Goal: Book appointment/travel/reservation

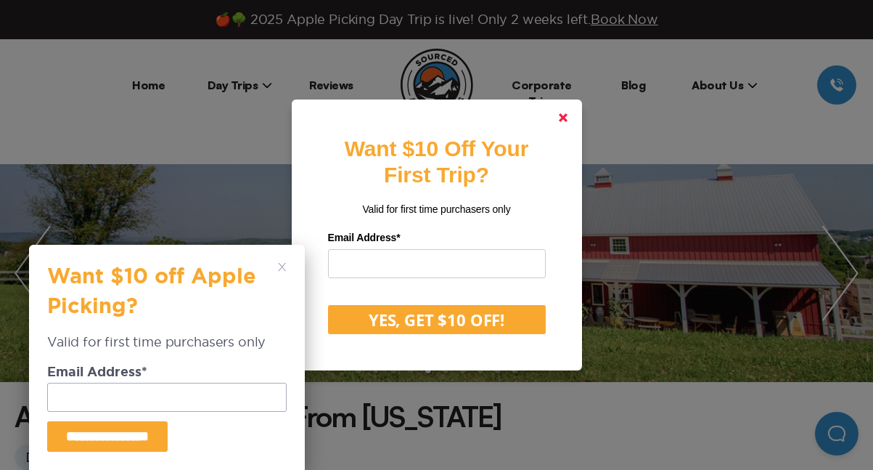
click at [564, 111] on link at bounding box center [563, 117] width 35 height 35
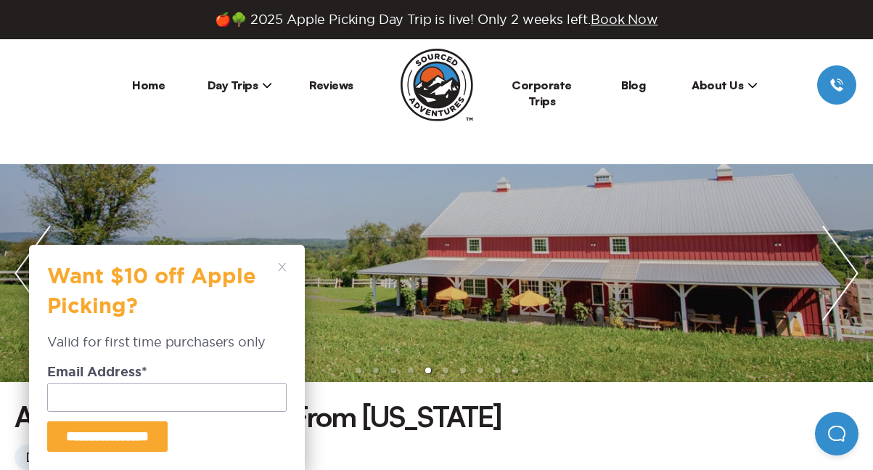
click at [284, 262] on div "**********" at bounding box center [167, 357] width 276 height 225
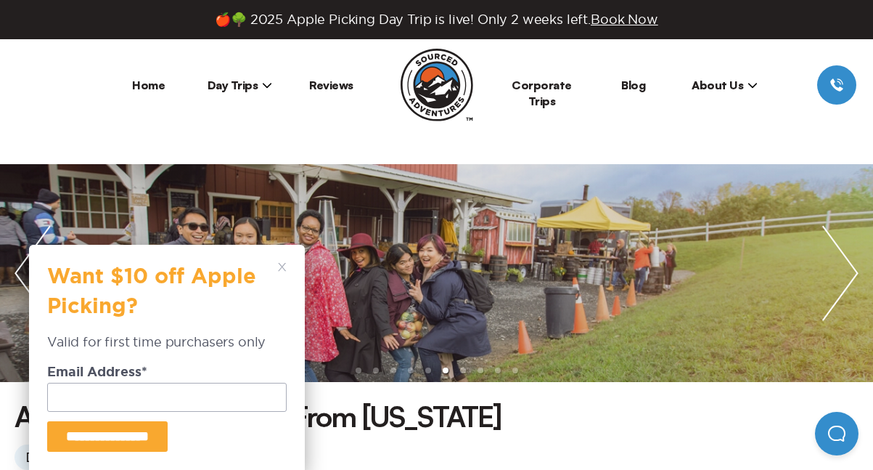
click at [281, 264] on icon at bounding box center [282, 267] width 9 height 9
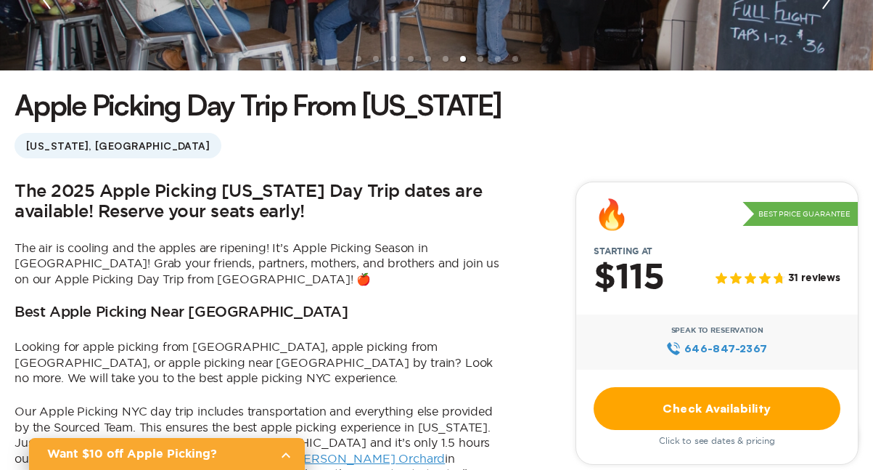
scroll to position [313, 0]
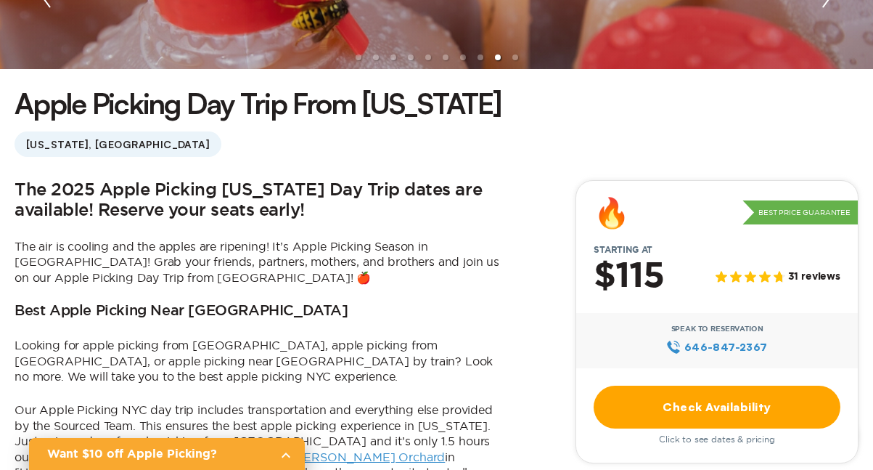
click at [656, 413] on link "Check Availability" at bounding box center [717, 407] width 247 height 43
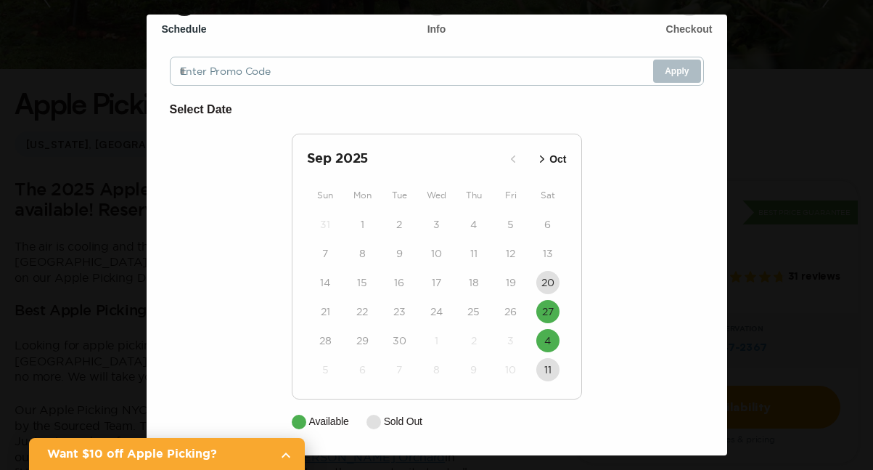
scroll to position [79, 0]
click at [545, 343] on time "4" at bounding box center [548, 341] width 7 height 15
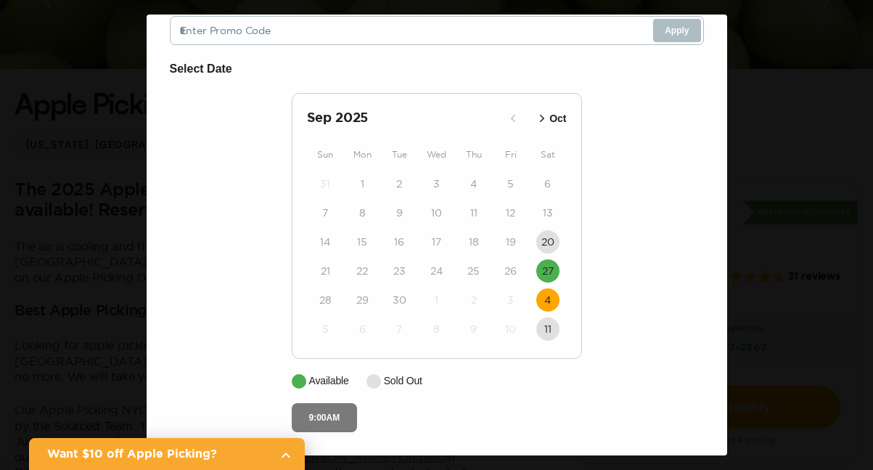
click at [335, 422] on button "9:00AM" at bounding box center [325, 417] width 66 height 29
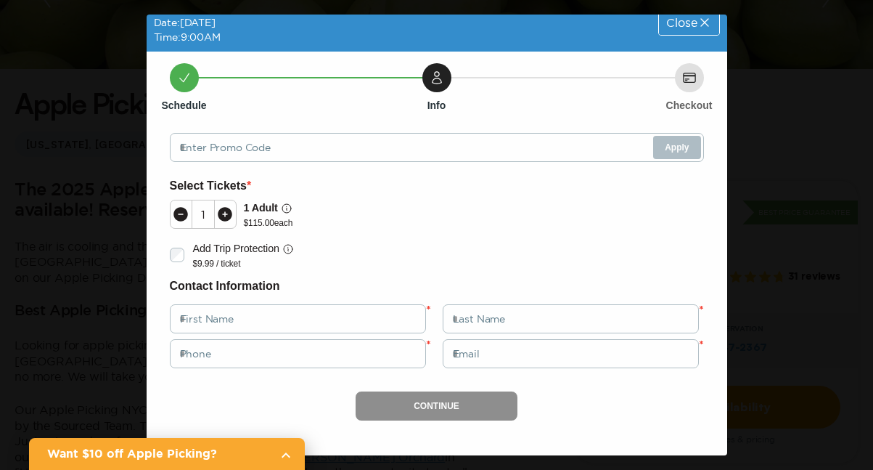
scroll to position [21, 0]
click at [689, 25] on span "Close" at bounding box center [682, 23] width 30 height 12
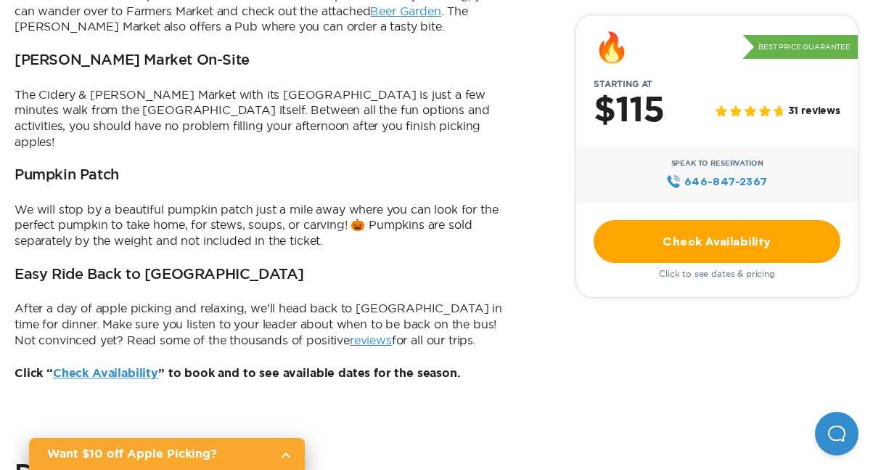
scroll to position [1007, 0]
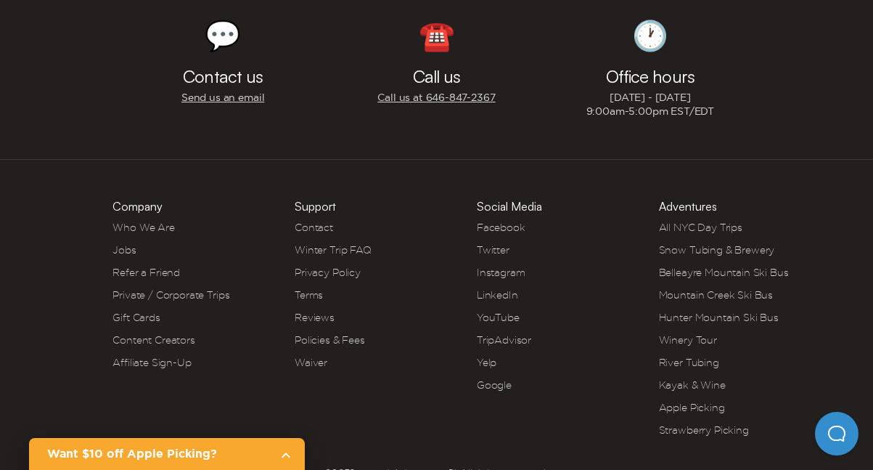
click at [152, 221] on link "Who We Are" at bounding box center [144, 227] width 62 height 12
